Goal: Register for event/course

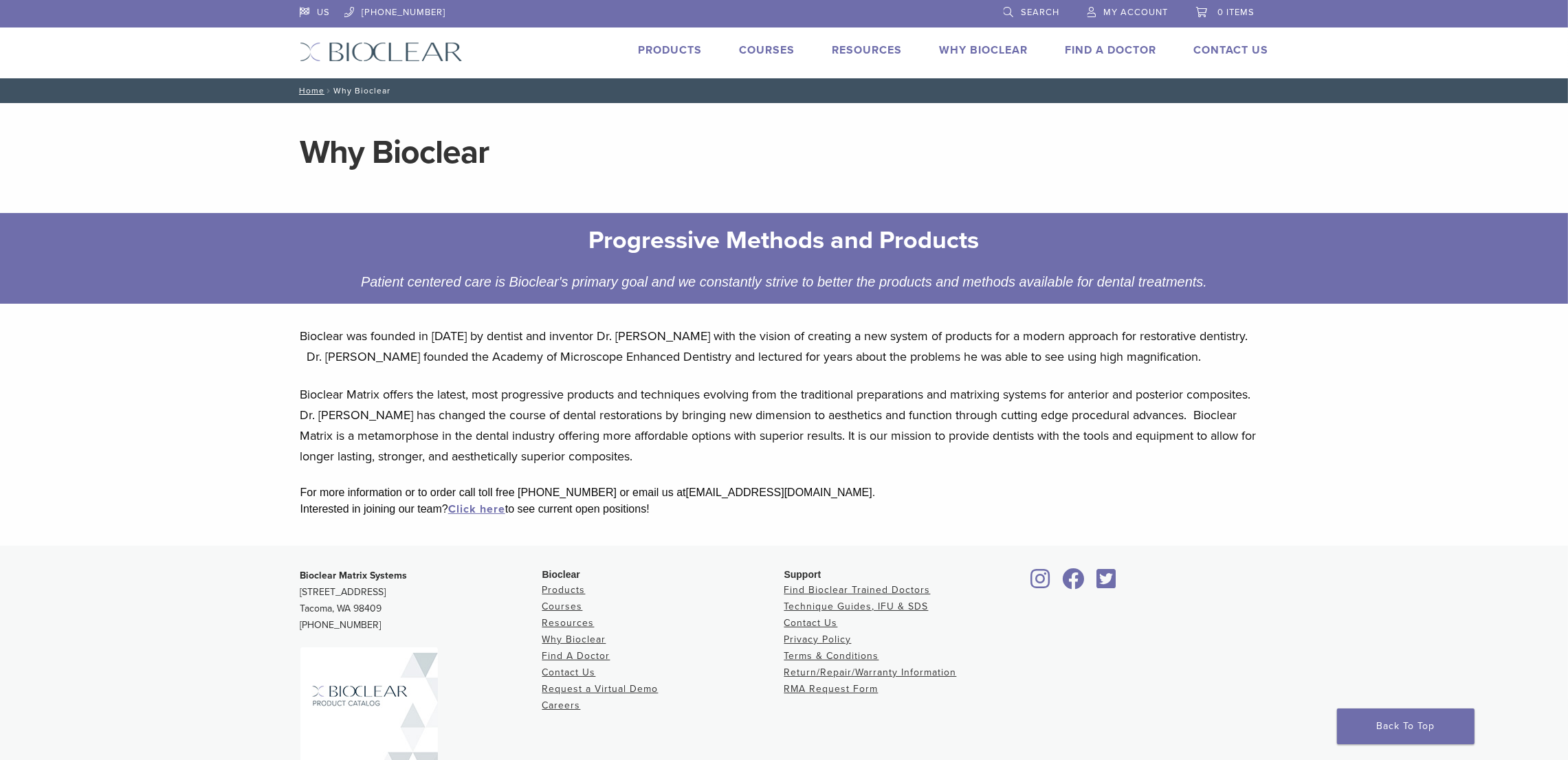
click at [756, 48] on link "Courses" at bounding box center [768, 50] width 56 height 14
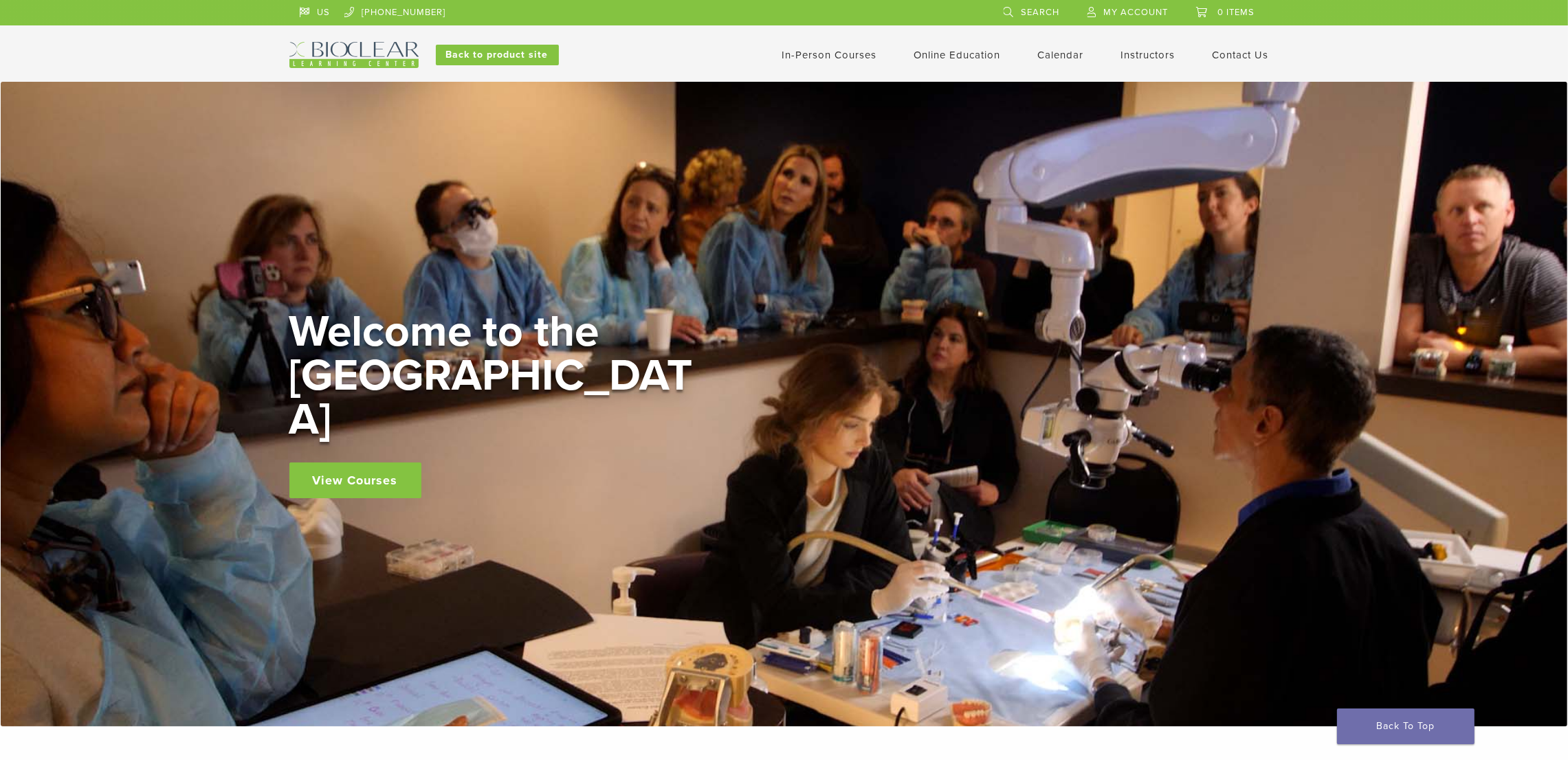
click at [357, 463] on link "View Courses" at bounding box center [355, 481] width 132 height 36
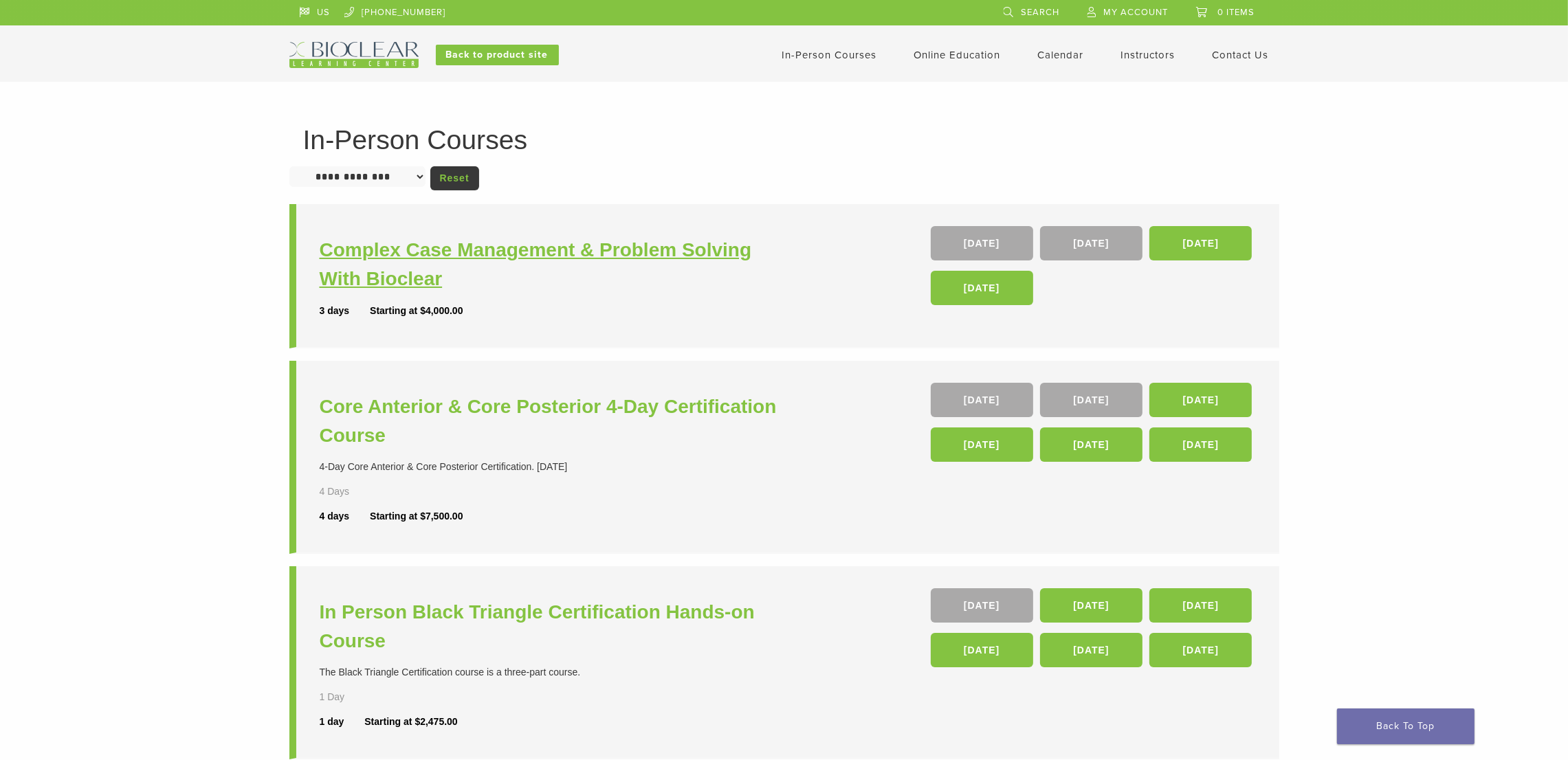
click at [391, 249] on h3 "Complex Case Management & Problem Solving With Bioclear" at bounding box center [553, 265] width 468 height 57
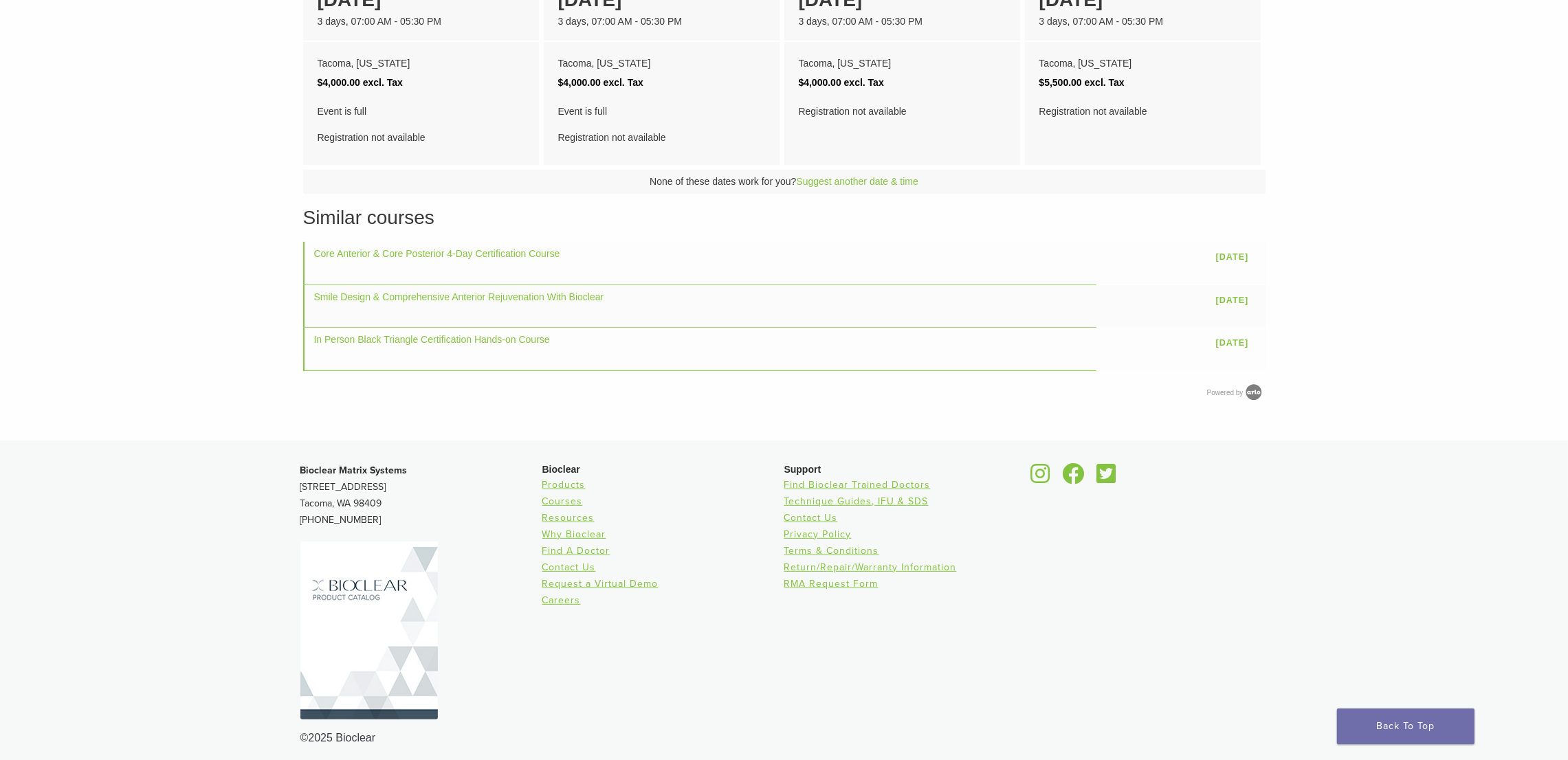
scroll to position [732, 0]
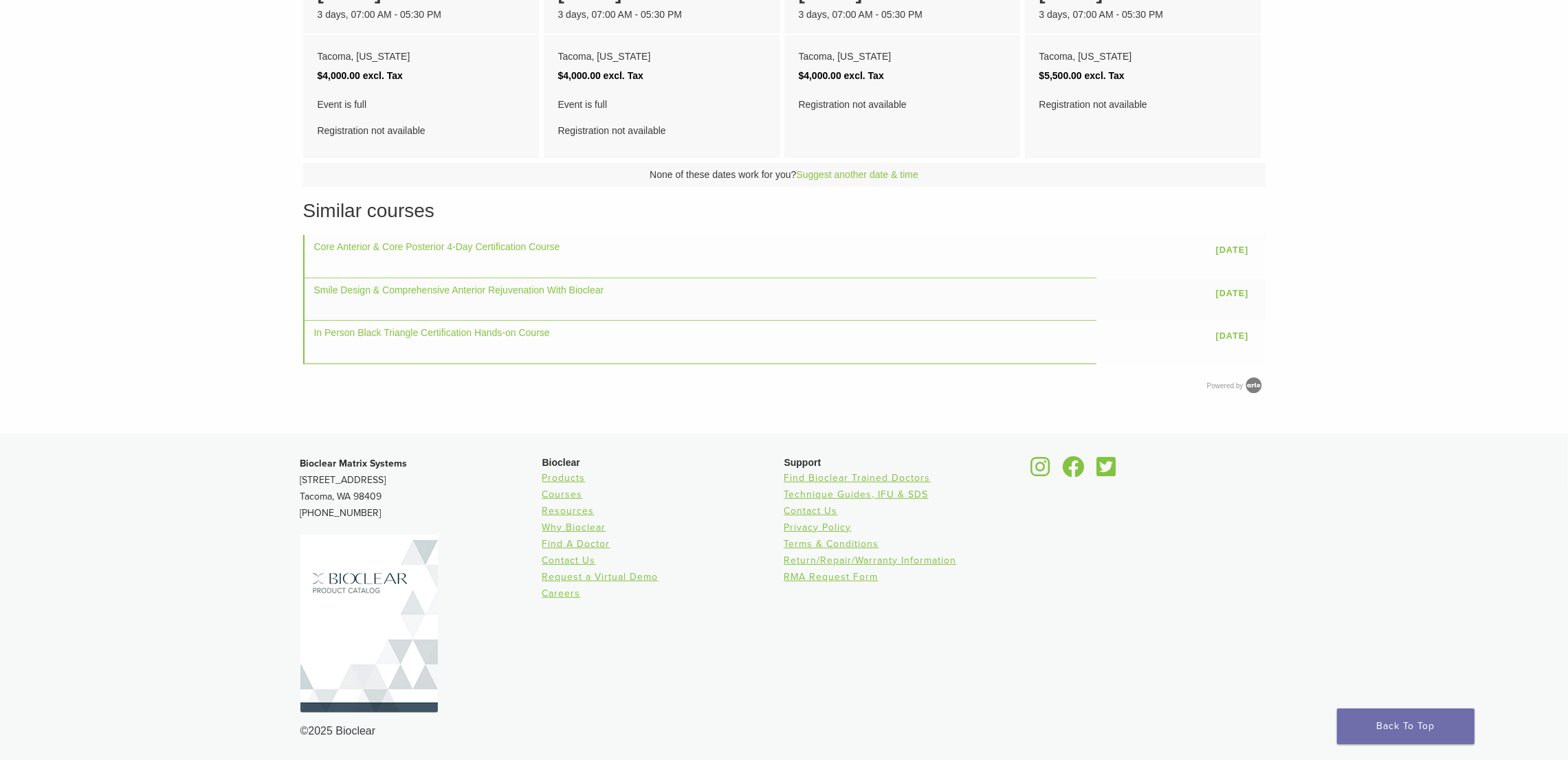
click at [333, 582] on img at bounding box center [369, 623] width 138 height 178
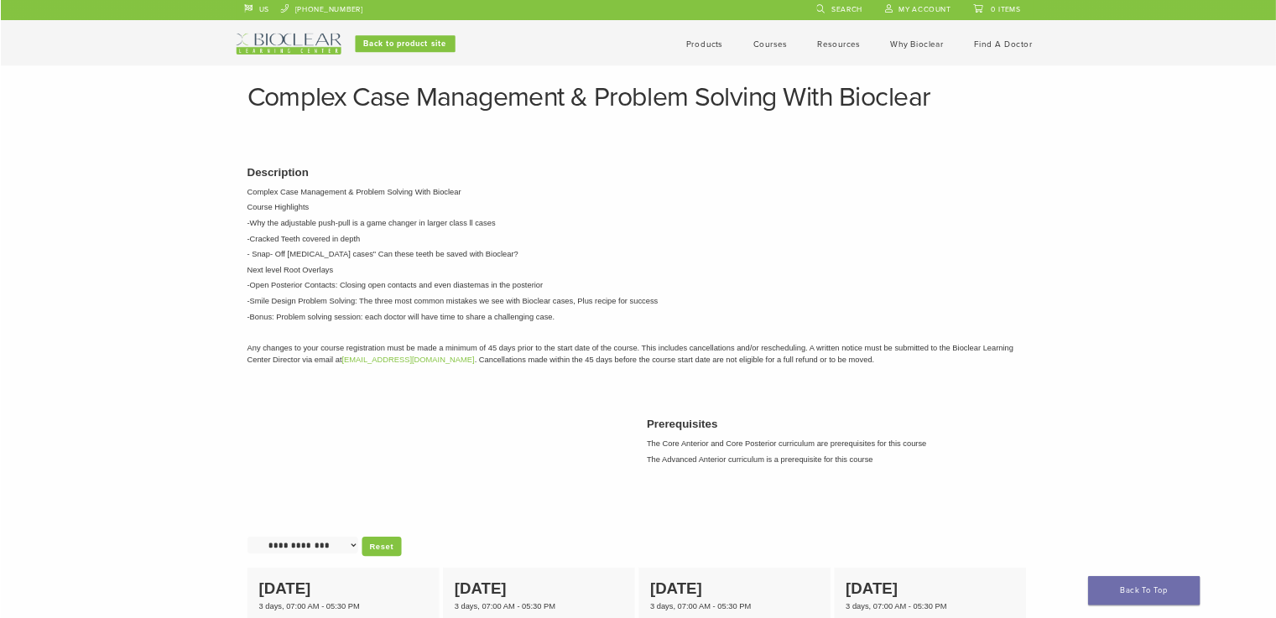
scroll to position [0, 0]
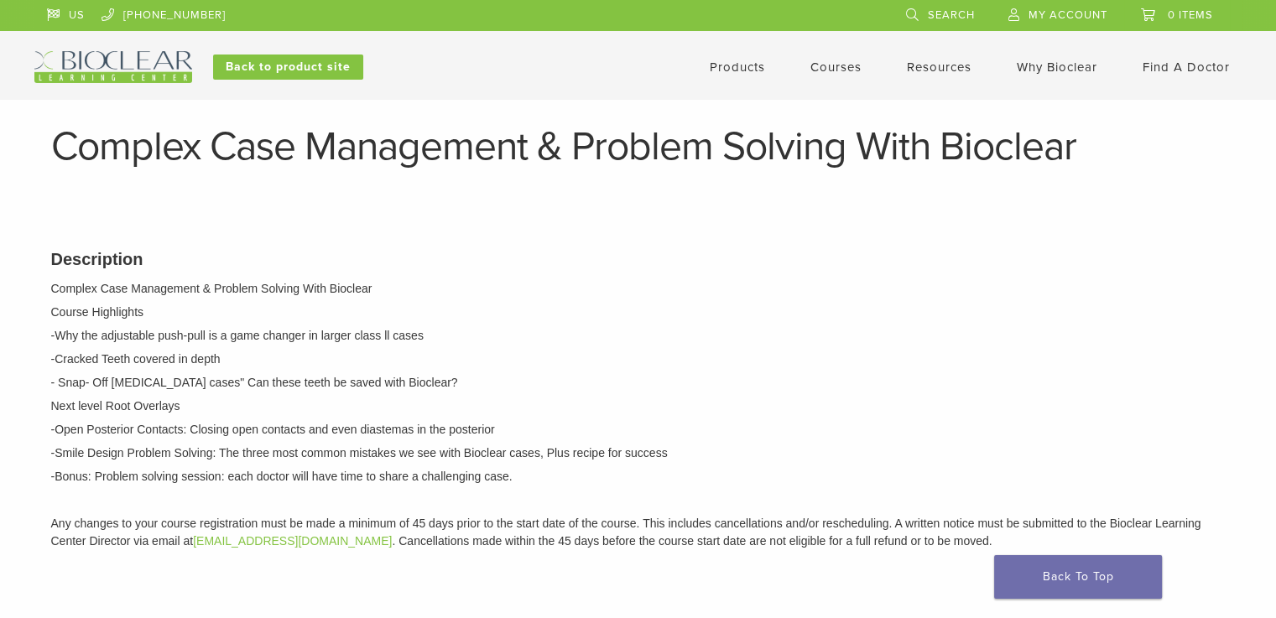
drag, startPoint x: 1933, startPoint y: 0, endPoint x: 923, endPoint y: 290, distance: 1050.4
click at [923, 290] on p "Complex Case Management & Problem Solving With Bioclear" at bounding box center [638, 289] width 1175 height 18
